Goal: Communication & Community: Connect with others

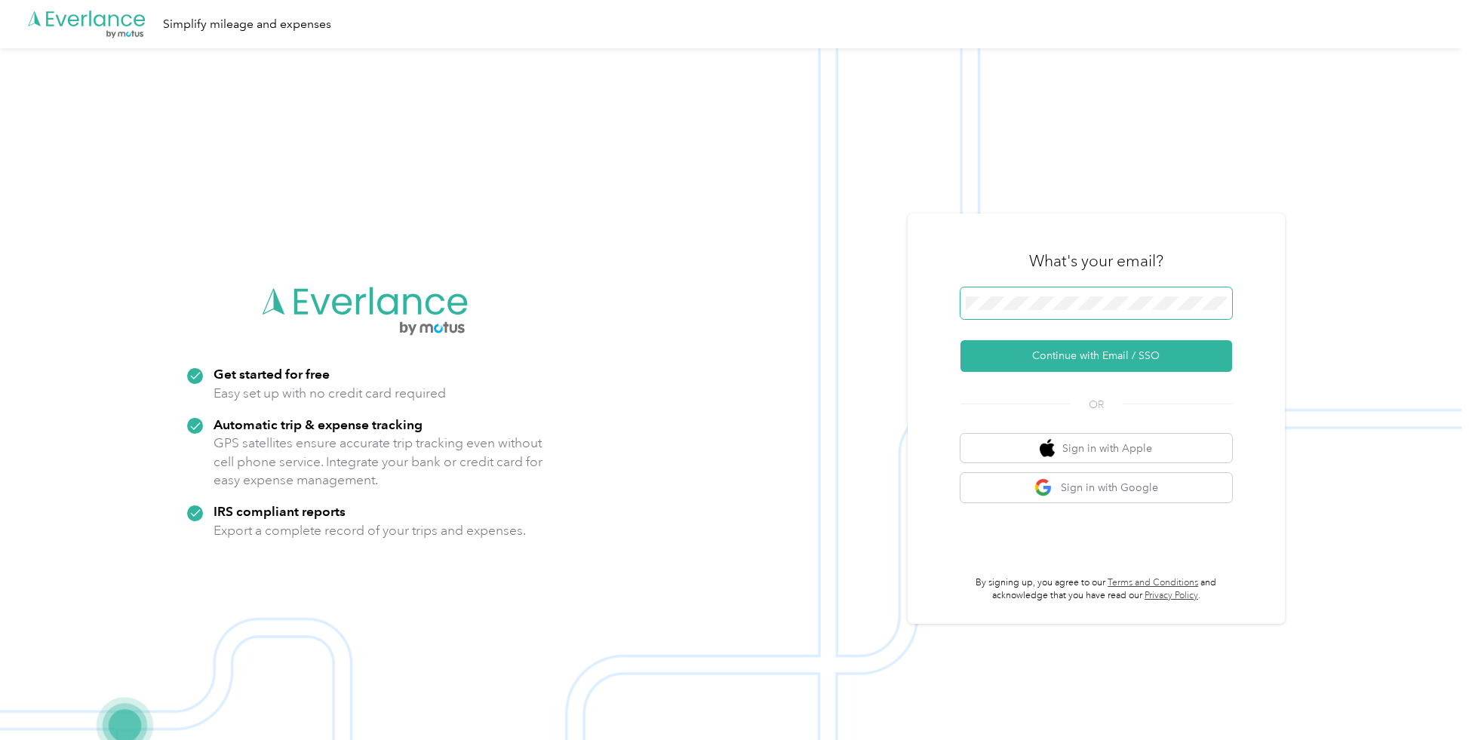
click at [996, 293] on span at bounding box center [1097, 304] width 272 height 32
click at [1134, 351] on button "Continue with Email / SSO" at bounding box center [1097, 356] width 272 height 32
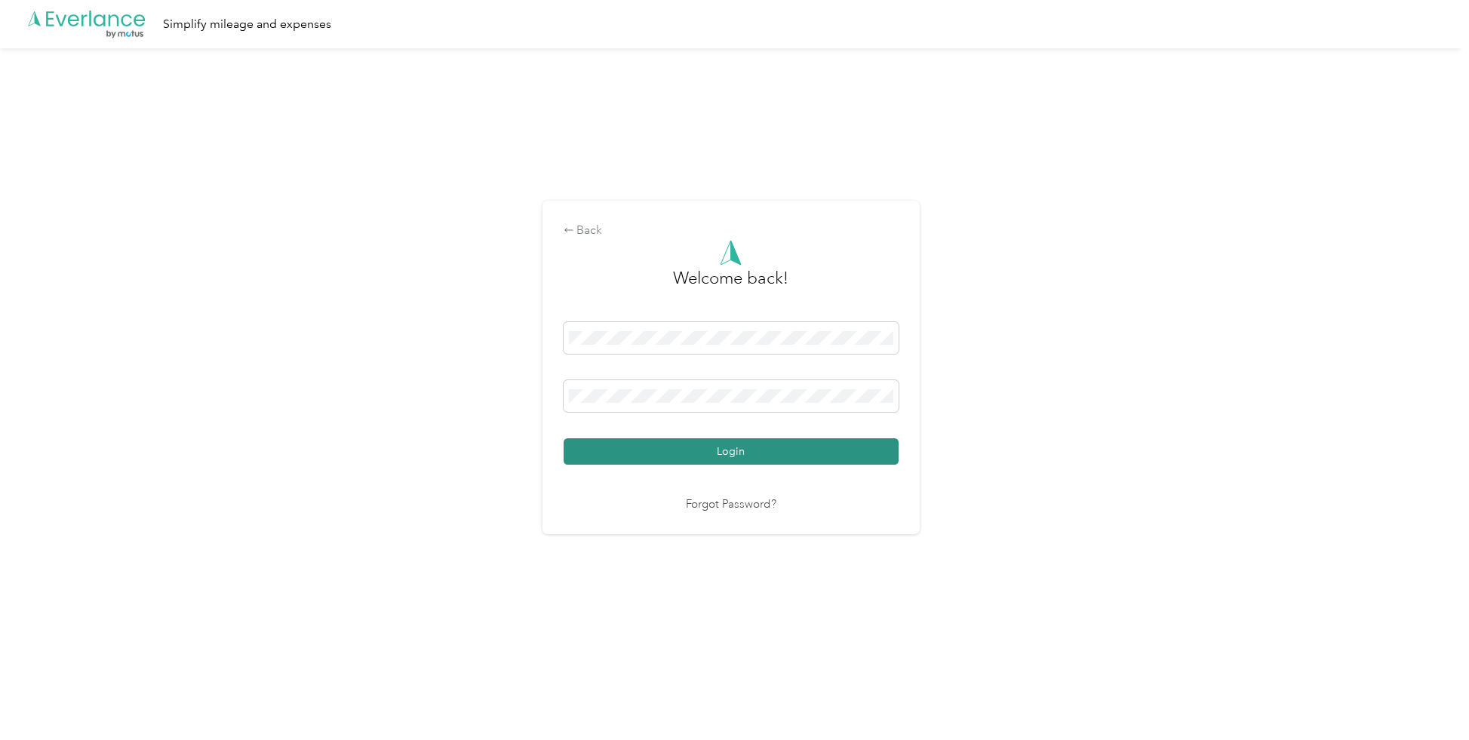
click at [704, 448] on button "Login" at bounding box center [731, 451] width 335 height 26
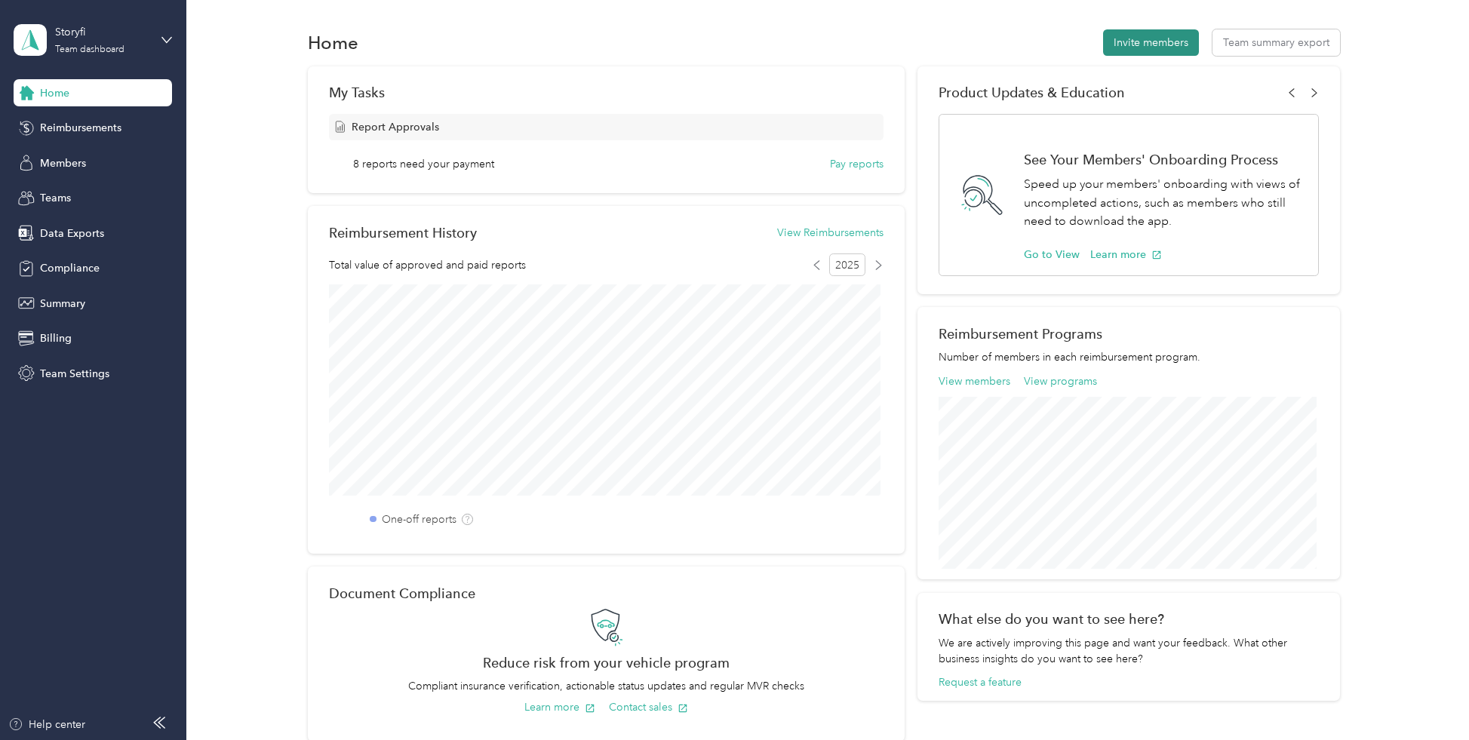
click at [1167, 39] on button "Invite members" at bounding box center [1151, 42] width 96 height 26
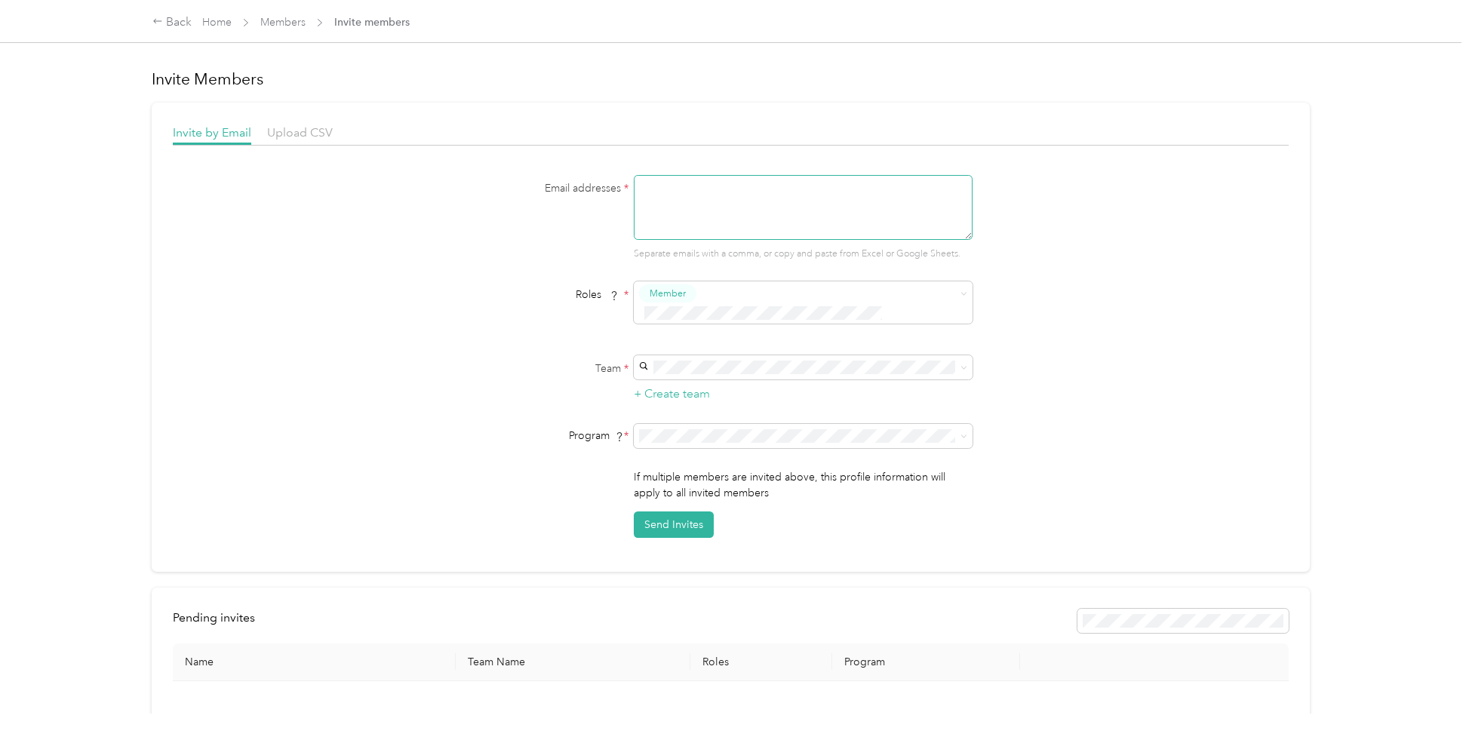
click at [717, 212] on textarea at bounding box center [803, 207] width 339 height 65
type textarea "[PERSON_NAME][EMAIL_ADDRESS][DOMAIN_NAME]"
click at [725, 306] on span at bounding box center [793, 314] width 309 height 16
drag, startPoint x: 408, startPoint y: 333, endPoint x: 425, endPoint y: 329, distance: 17.8
click at [409, 333] on div "Email addresses * [PERSON_NAME][EMAIL_ADDRESS][DOMAIN_NAME] Separate emails wit…" at bounding box center [730, 356] width 1115 height 363
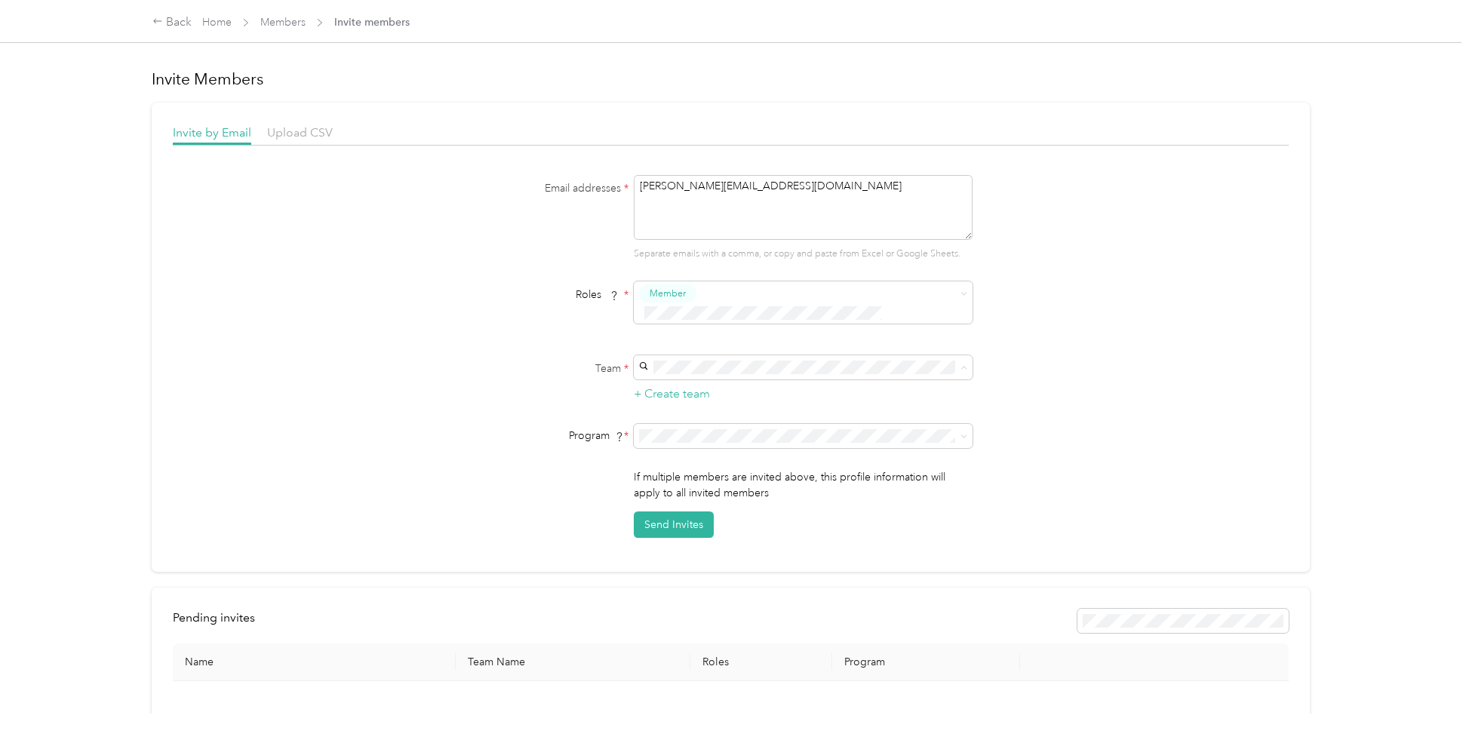
click at [686, 371] on span "Storyfi (Main organization)" at bounding box center [705, 375] width 124 height 13
click at [732, 519] on span "2025 IRS Standard Mileage (CPM)" at bounding box center [723, 523] width 161 height 13
click at [682, 512] on button "Send Invites" at bounding box center [674, 525] width 80 height 26
